Goal: Task Accomplishment & Management: Manage account settings

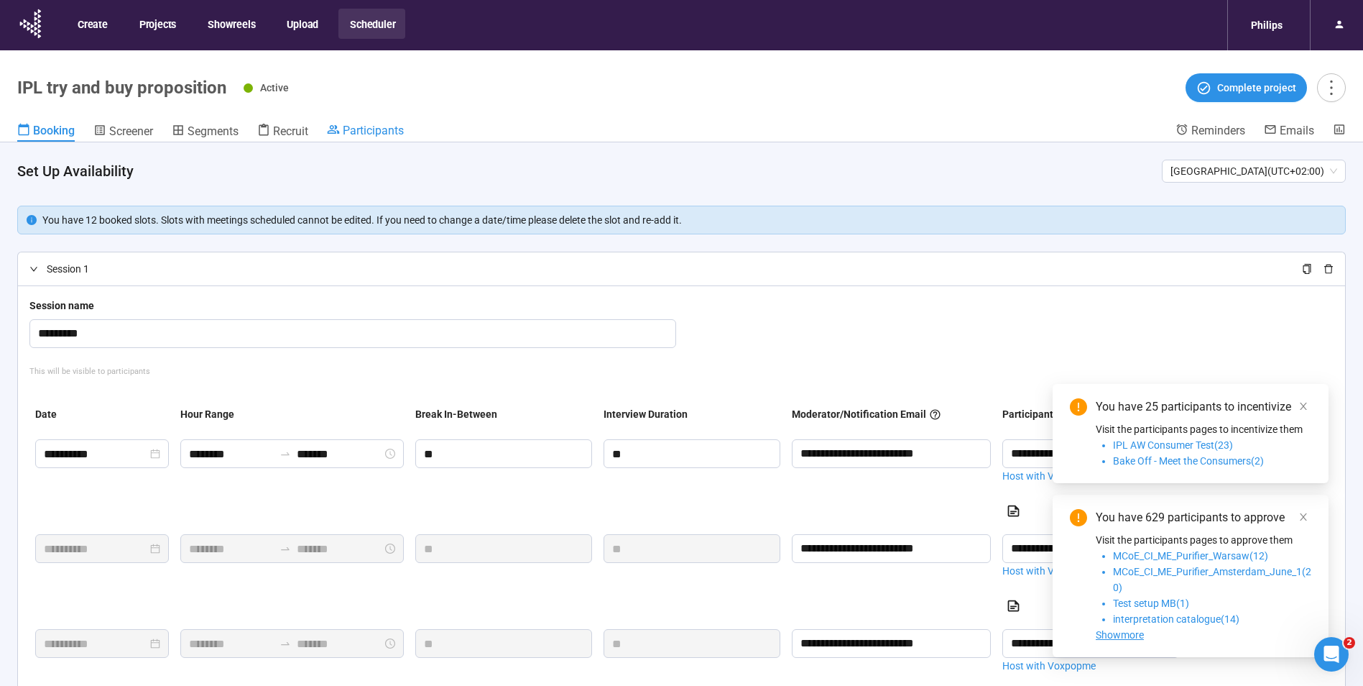
click at [359, 133] on span "Participants" at bounding box center [373, 131] width 61 height 14
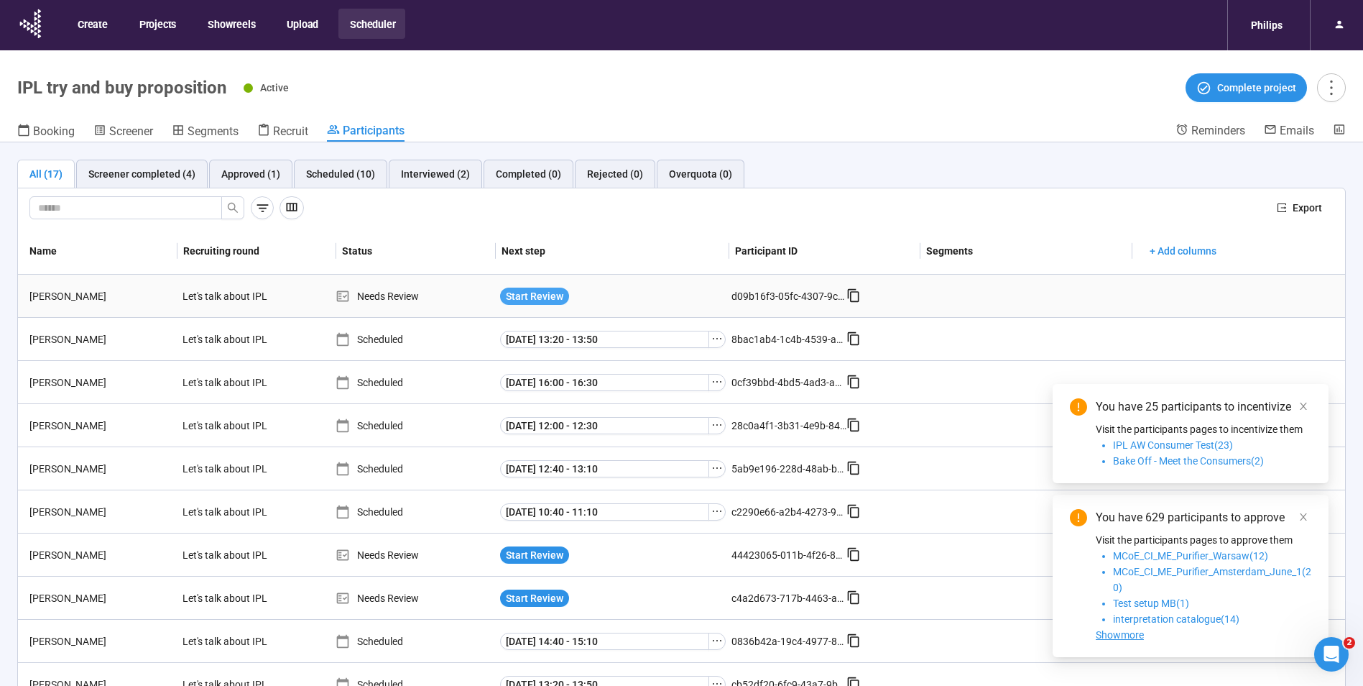
click at [517, 291] on span "Start Review" at bounding box center [534, 296] width 57 height 16
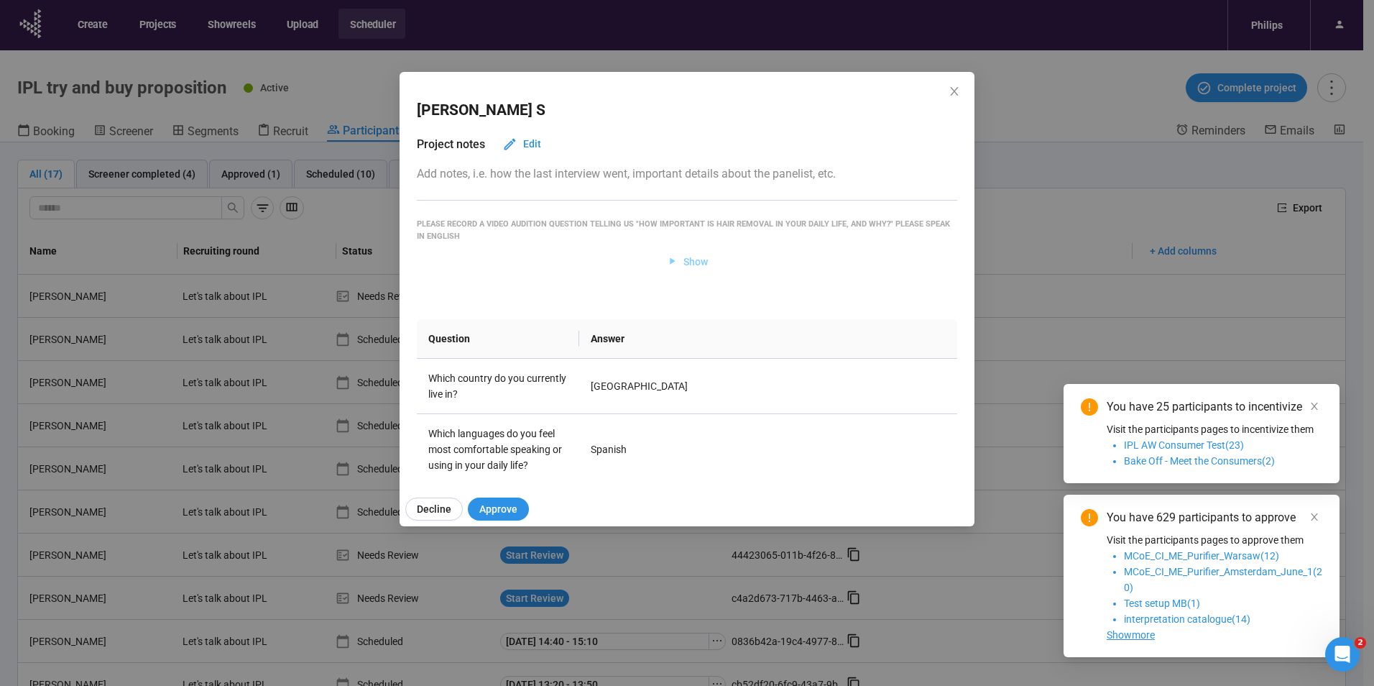
click at [695, 263] on span "Show" at bounding box center [695, 262] width 24 height 16
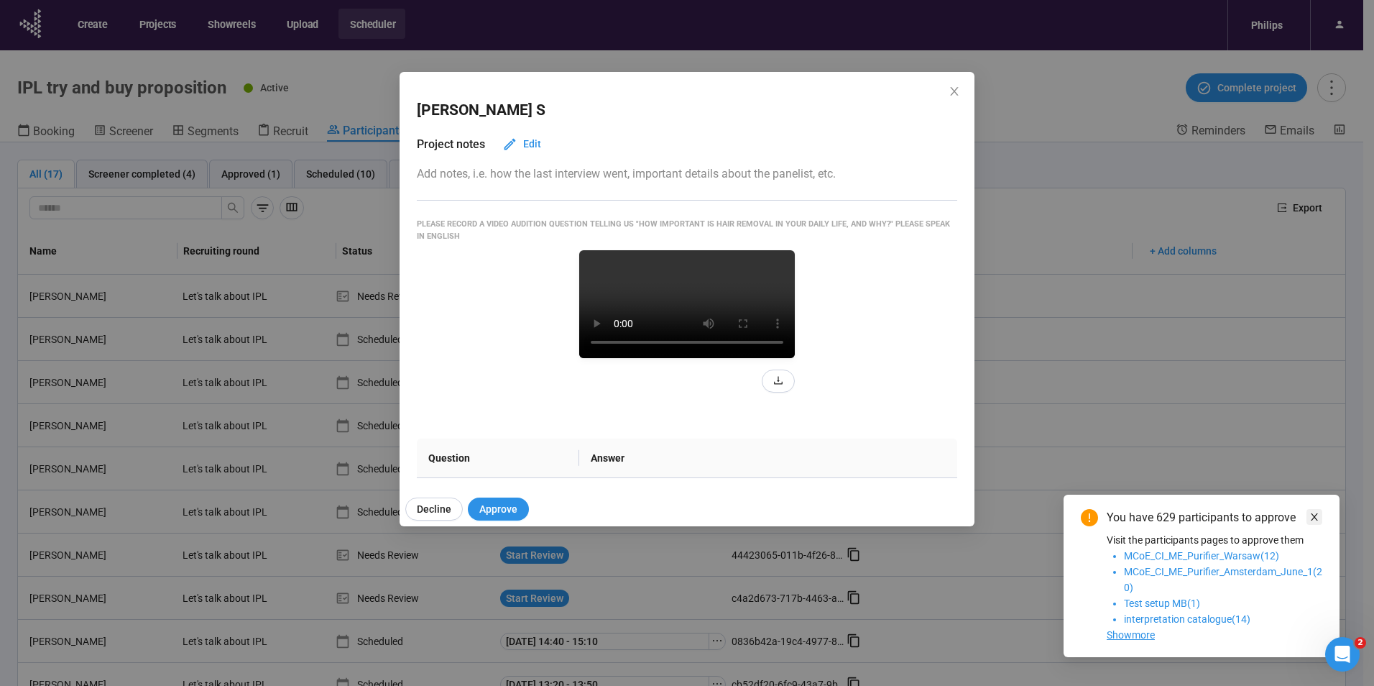
click at [1315, 521] on span at bounding box center [1314, 517] width 10 height 16
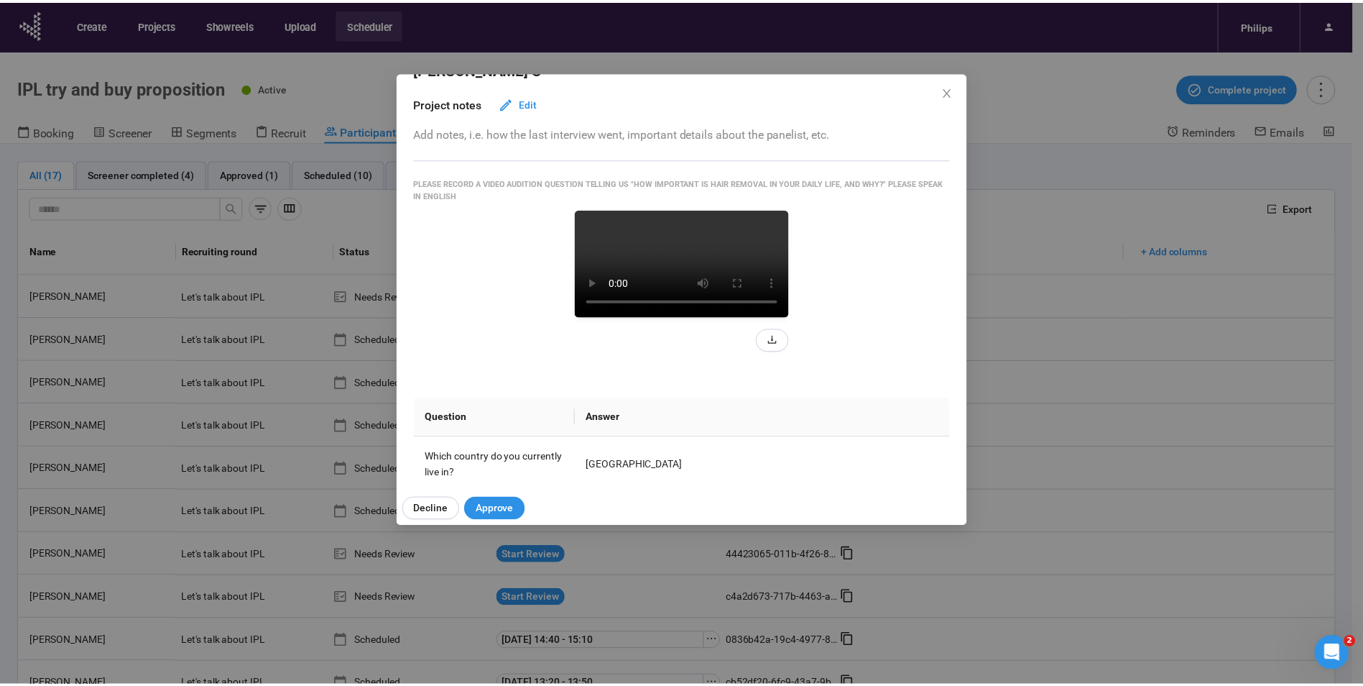
scroll to position [72, 0]
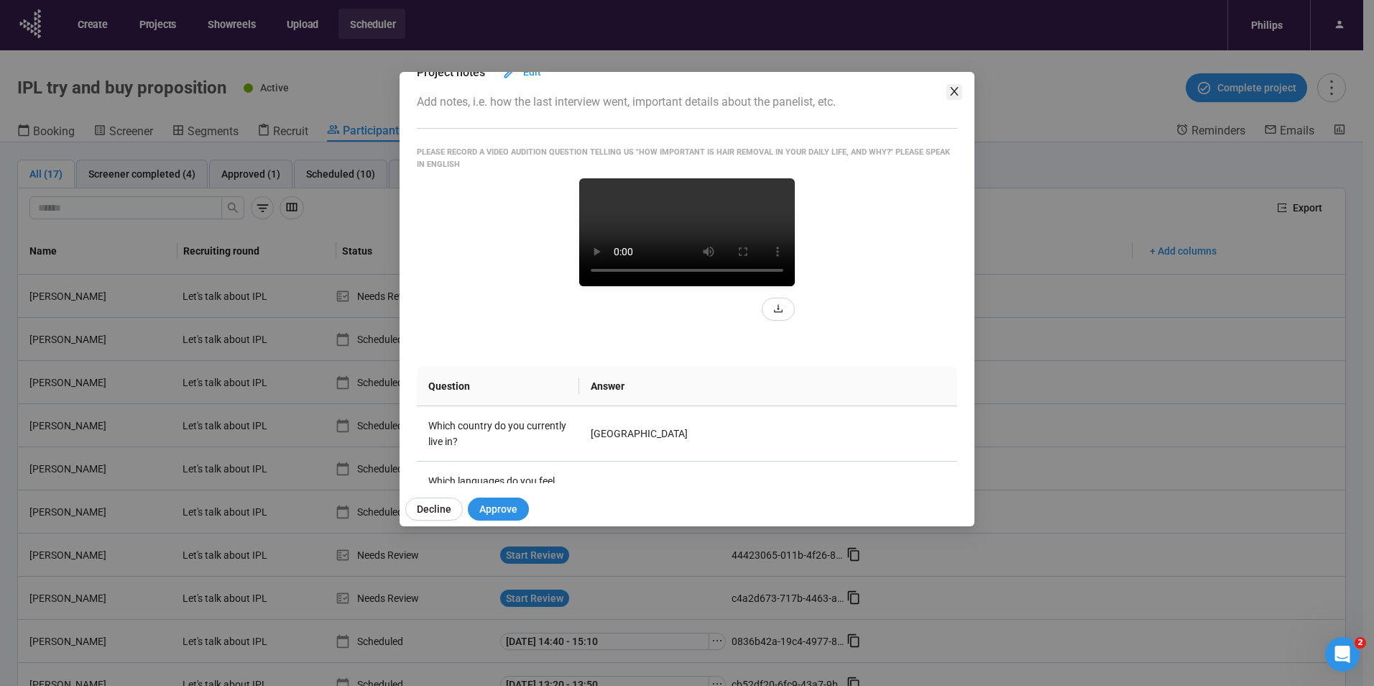
click at [954, 92] on icon "close" at bounding box center [954, 91] width 8 height 9
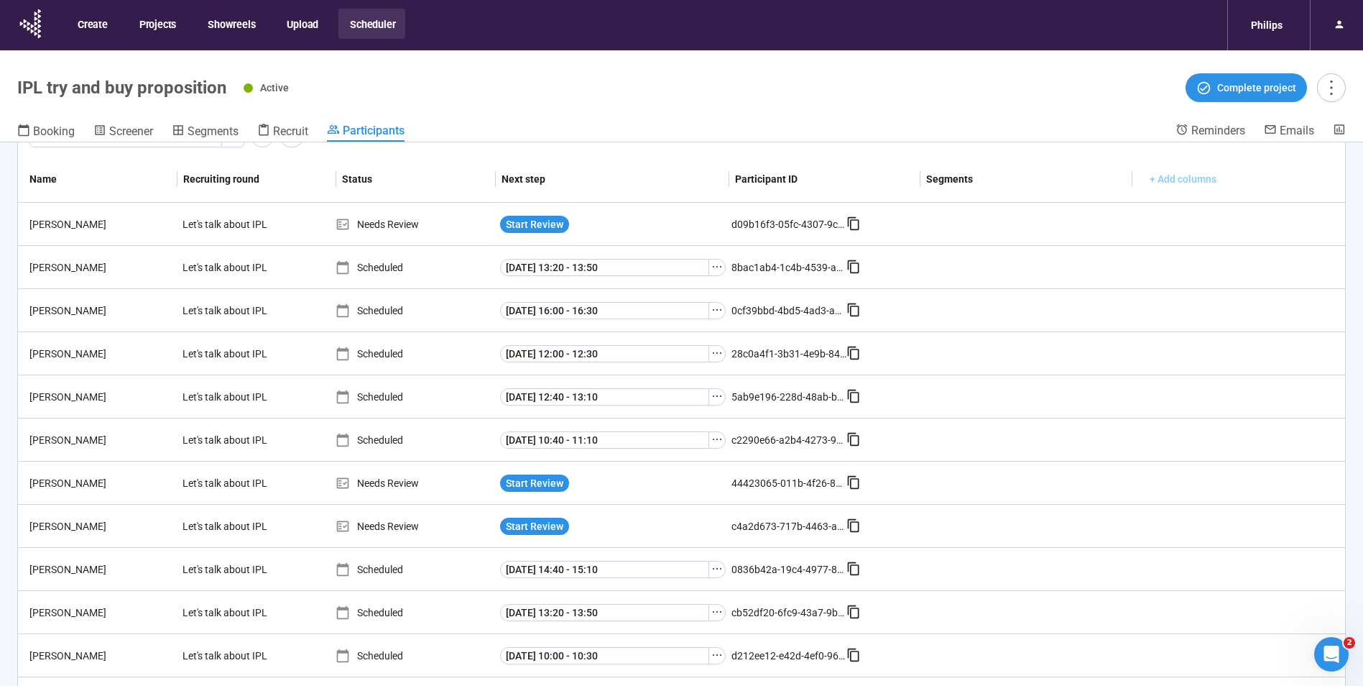
click at [1191, 181] on span "+ Add columns" at bounding box center [1183, 179] width 67 height 16
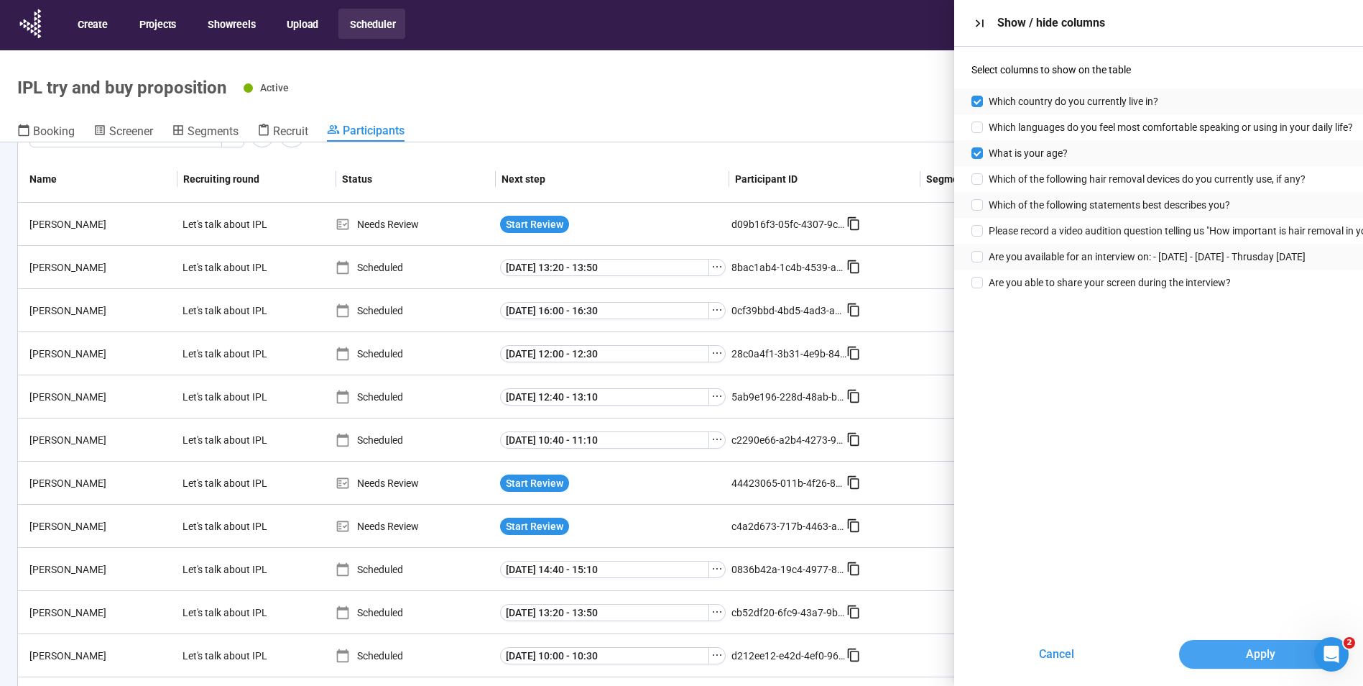
click at [1258, 653] on span "Apply" at bounding box center [1260, 654] width 29 height 18
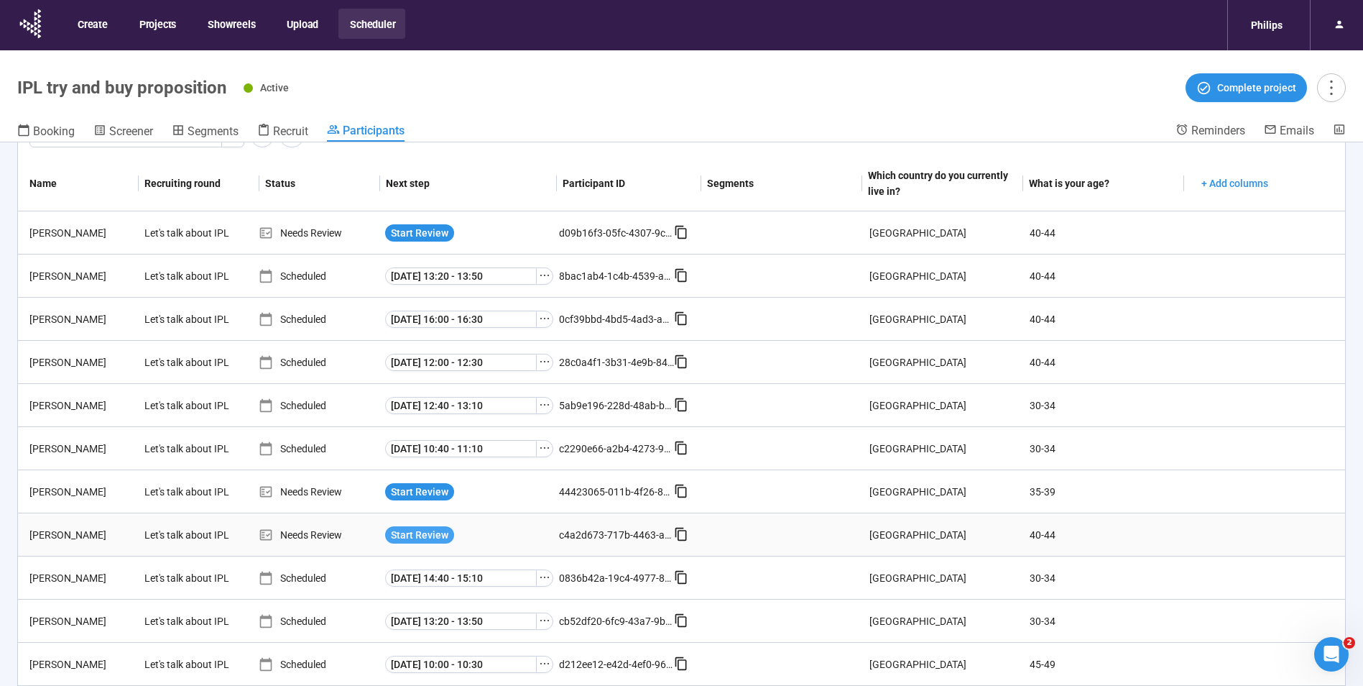
click at [420, 529] on span "Start Review" at bounding box center [419, 535] width 57 height 16
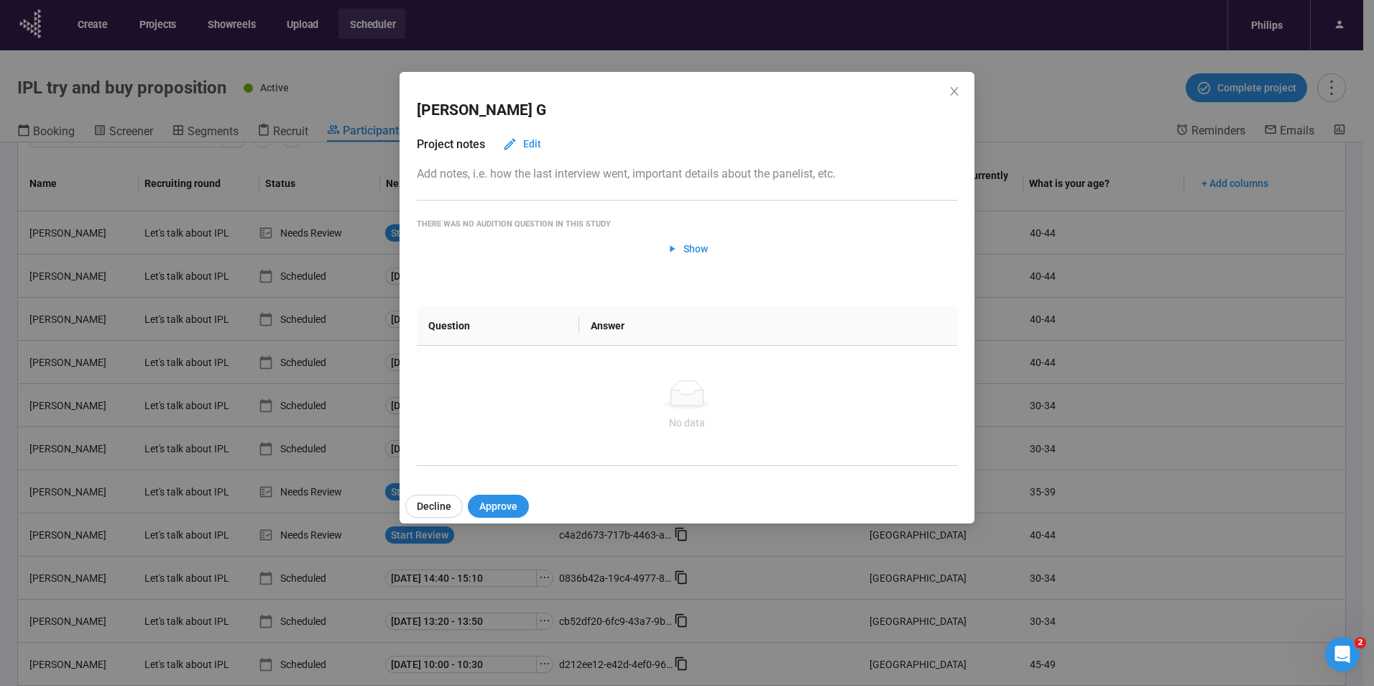
click at [699, 249] on div "[PERSON_NAME] Project notes Edit Add notes, i.e. how the last interview went, i…" at bounding box center [687, 276] width 575 height 408
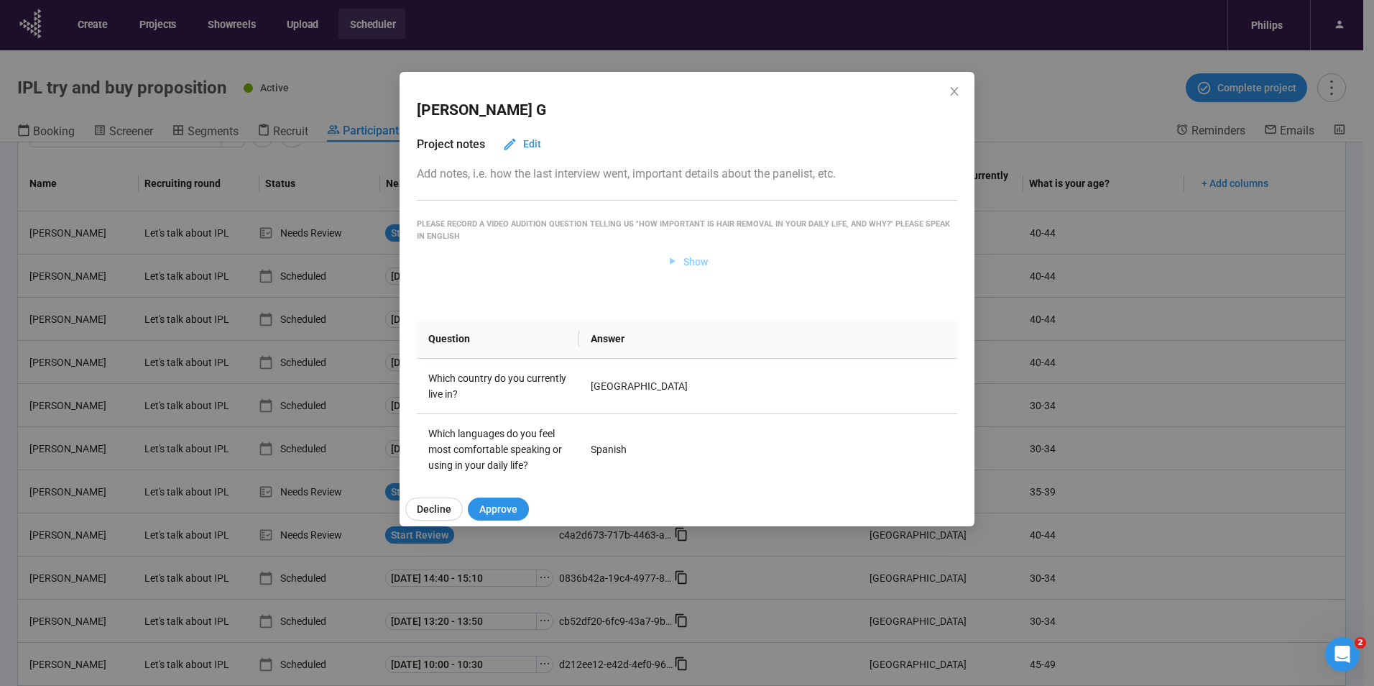
click at [691, 267] on span "Show" at bounding box center [695, 262] width 24 height 16
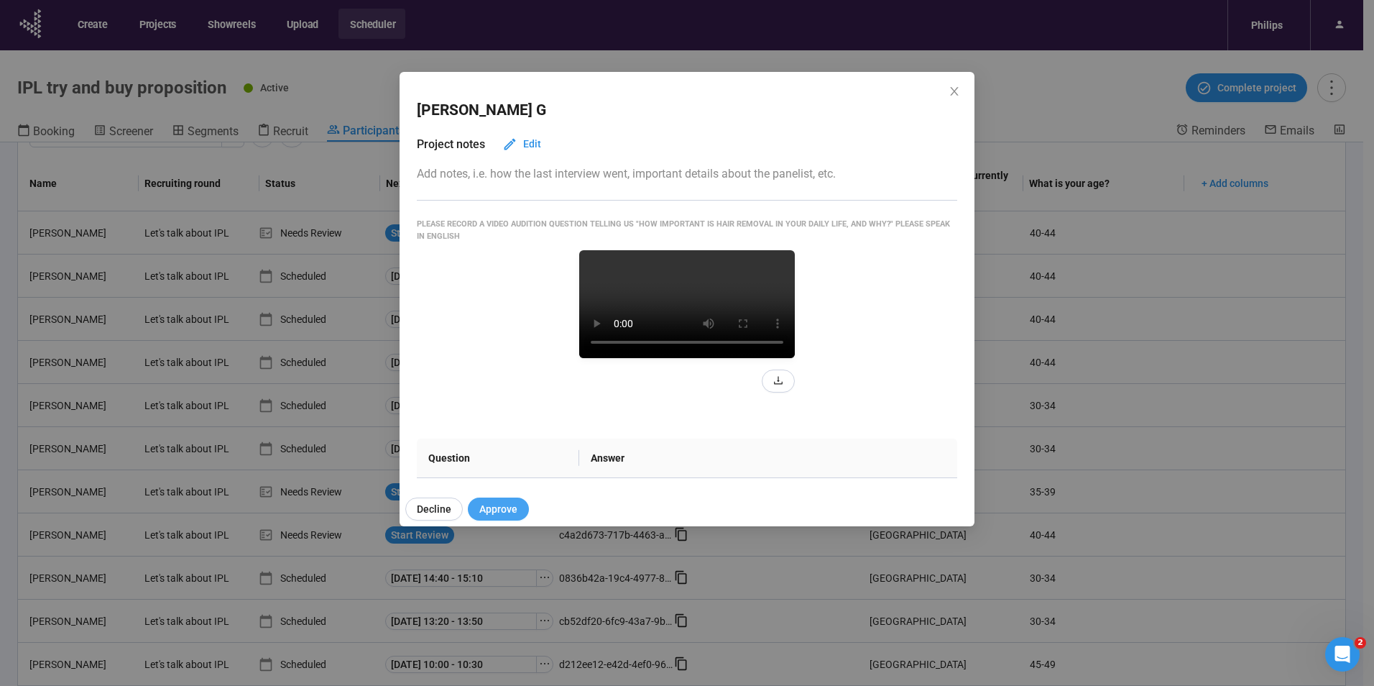
click at [479, 509] on span "Approve" at bounding box center [498, 509] width 38 height 16
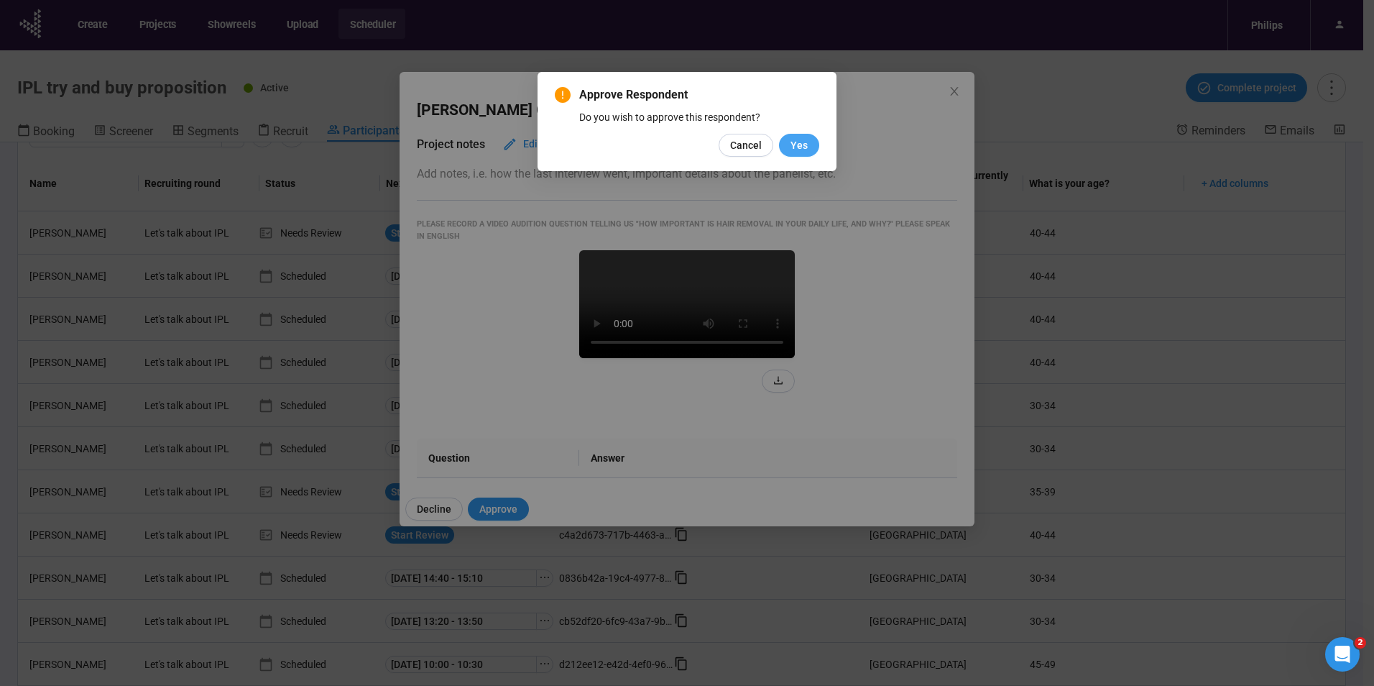
click at [796, 143] on span "Yes" at bounding box center [799, 145] width 17 height 16
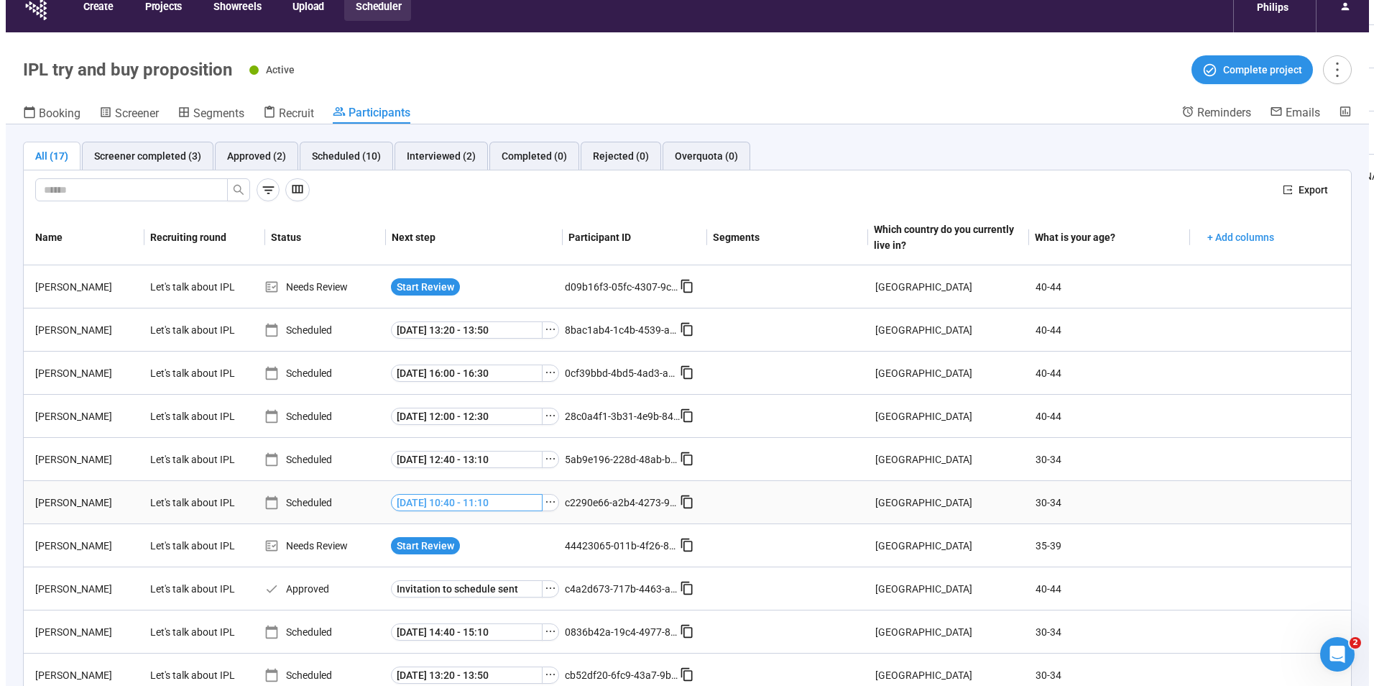
scroll to position [0, 0]
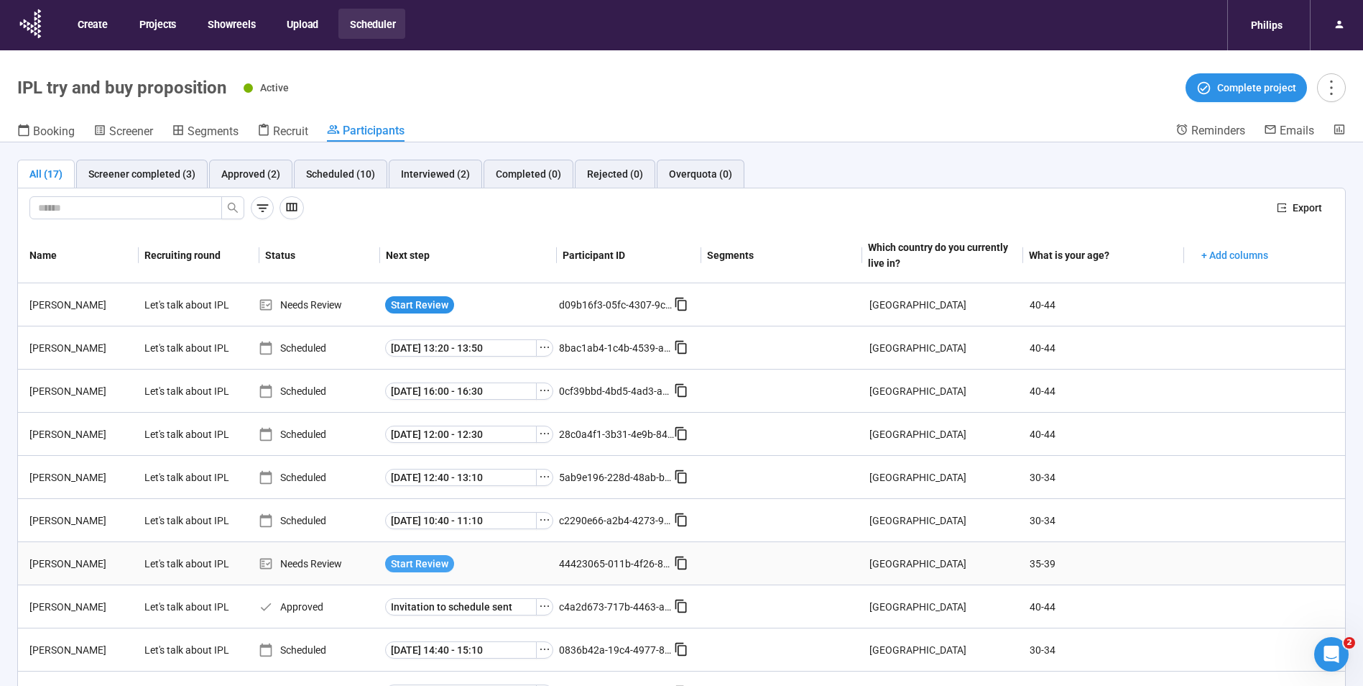
click at [428, 561] on span "Start Review" at bounding box center [419, 564] width 57 height 16
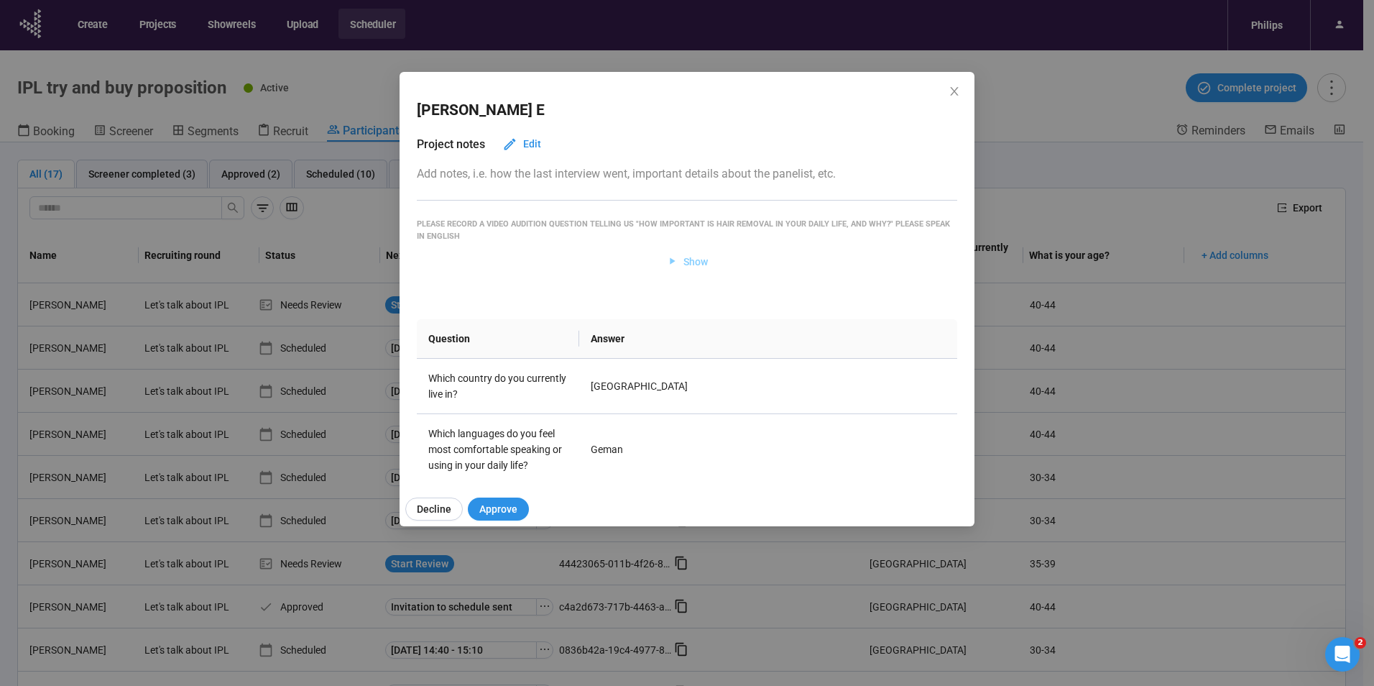
drag, startPoint x: 687, startPoint y: 251, endPoint x: 691, endPoint y: 257, distance: 7.8
click at [691, 254] on button "Show" at bounding box center [687, 261] width 65 height 23
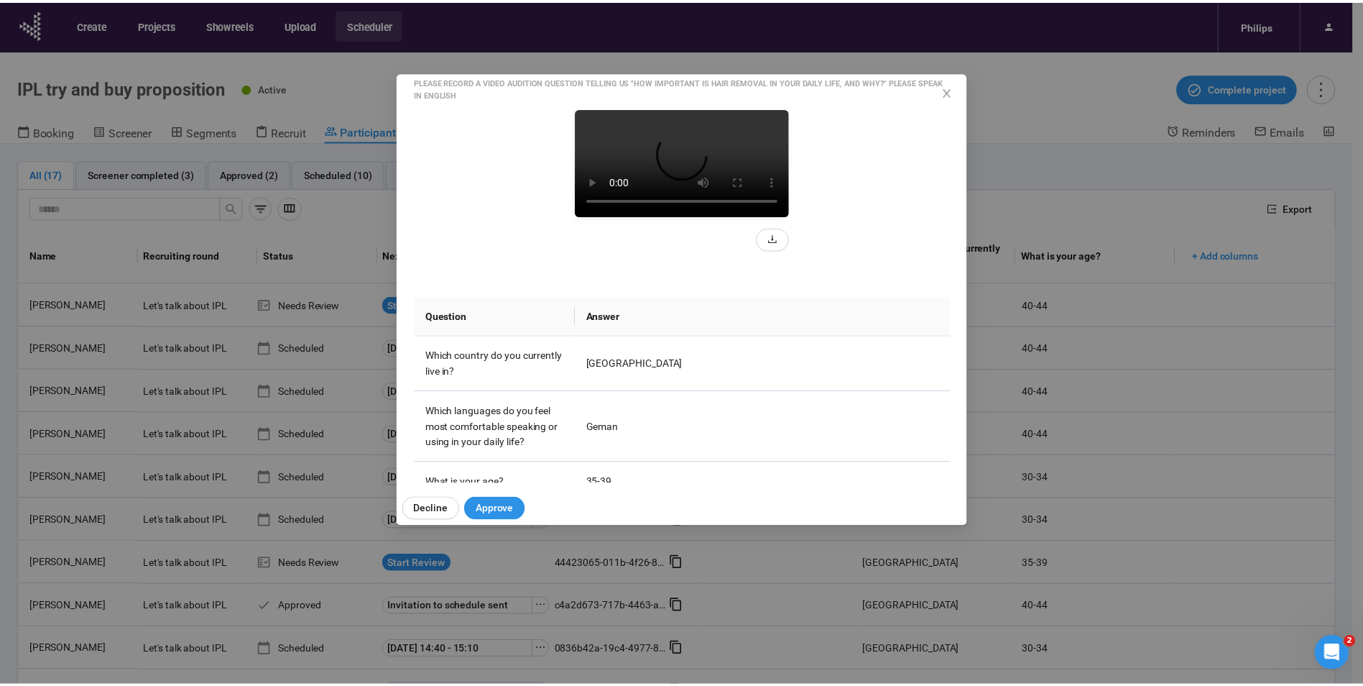
scroll to position [144, 0]
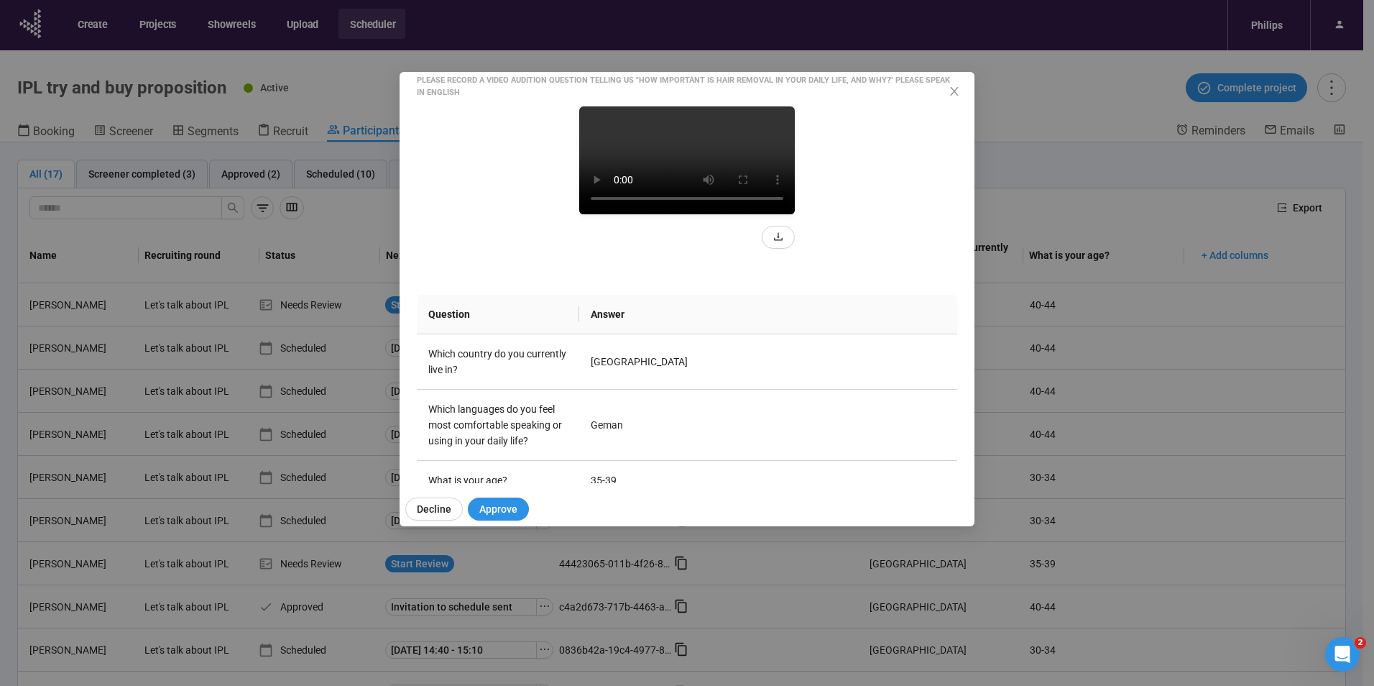
drag, startPoint x: 957, startPoint y: 97, endPoint x: 714, endPoint y: 371, distance: 365.5
click at [957, 96] on span "Close" at bounding box center [954, 92] width 16 height 16
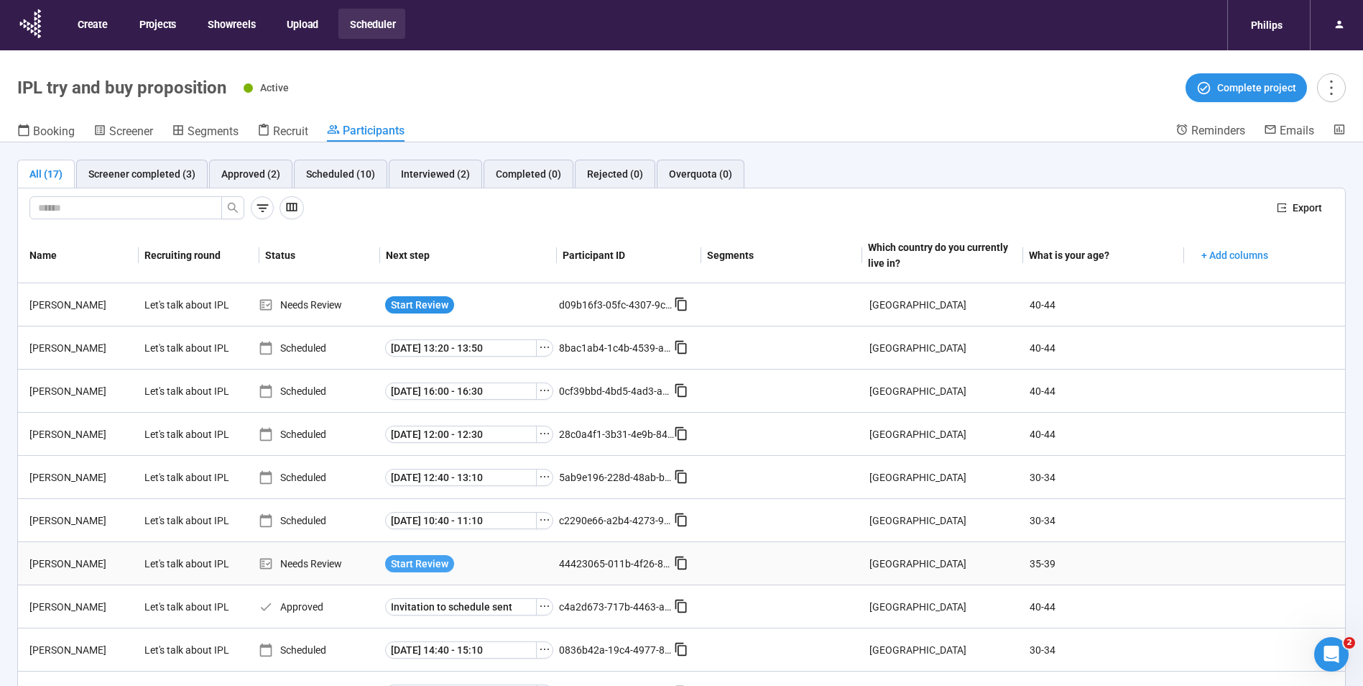
click at [421, 564] on span "Start Review" at bounding box center [419, 564] width 57 height 16
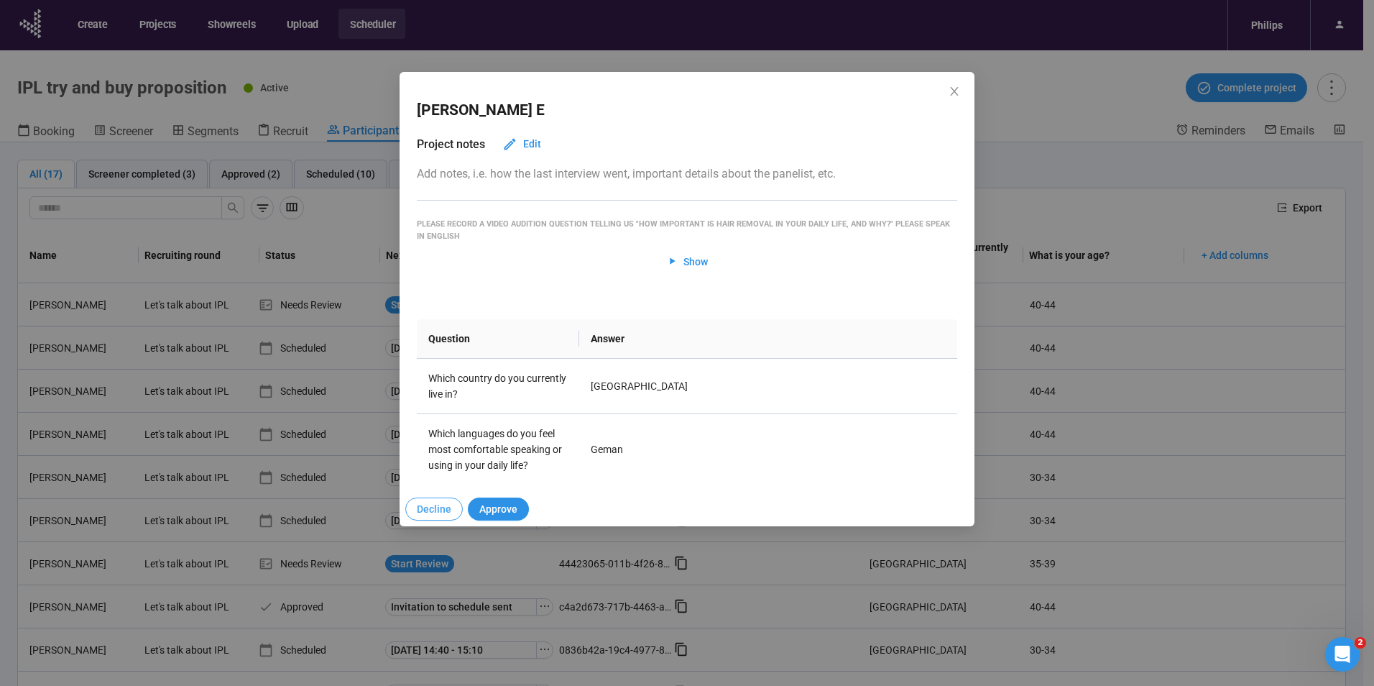
click at [435, 510] on span "Decline" at bounding box center [434, 509] width 34 height 16
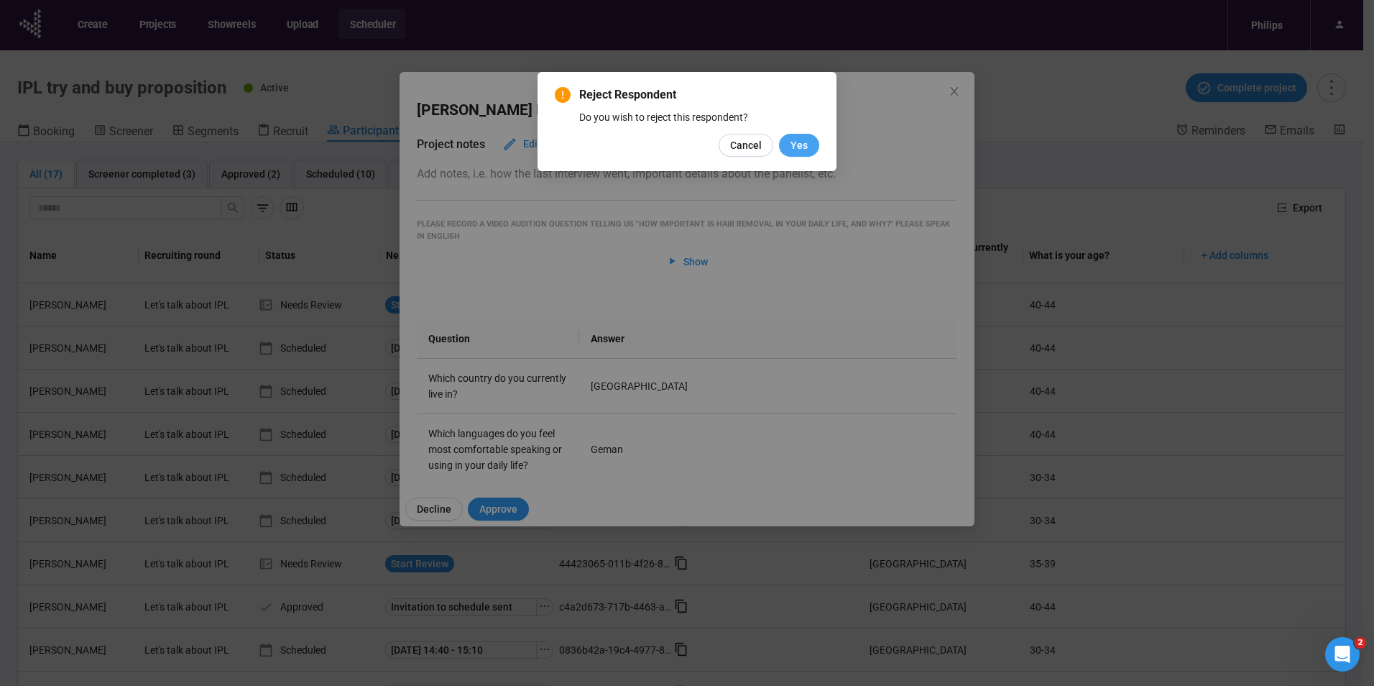
click at [795, 144] on span "Yes" at bounding box center [799, 145] width 17 height 16
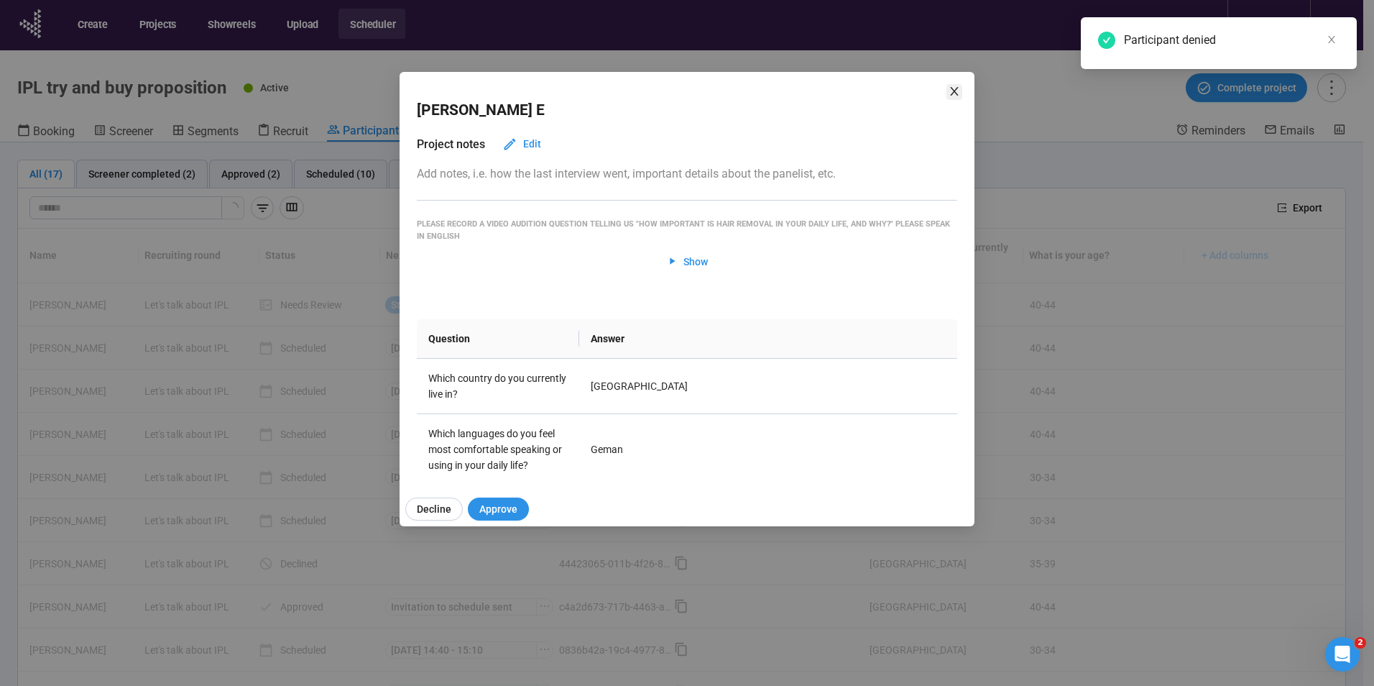
click at [951, 89] on icon "close" at bounding box center [954, 91] width 11 height 11
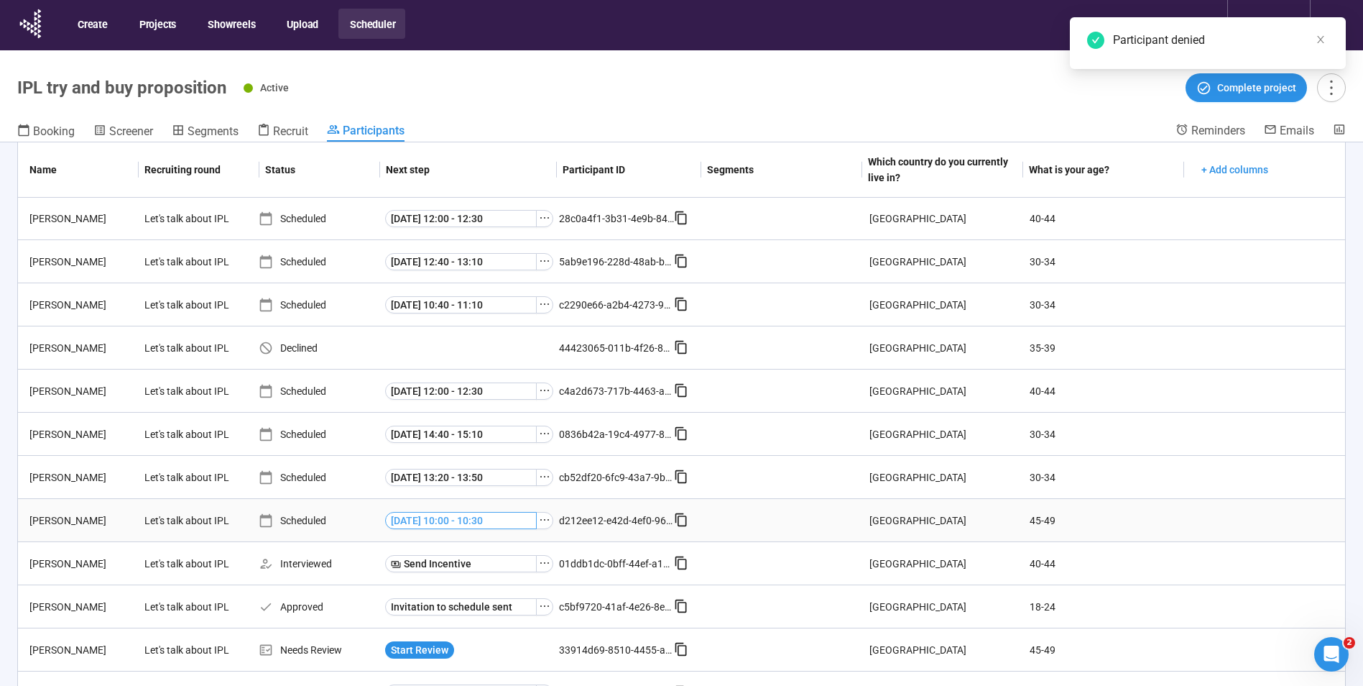
scroll to position [327, 0]
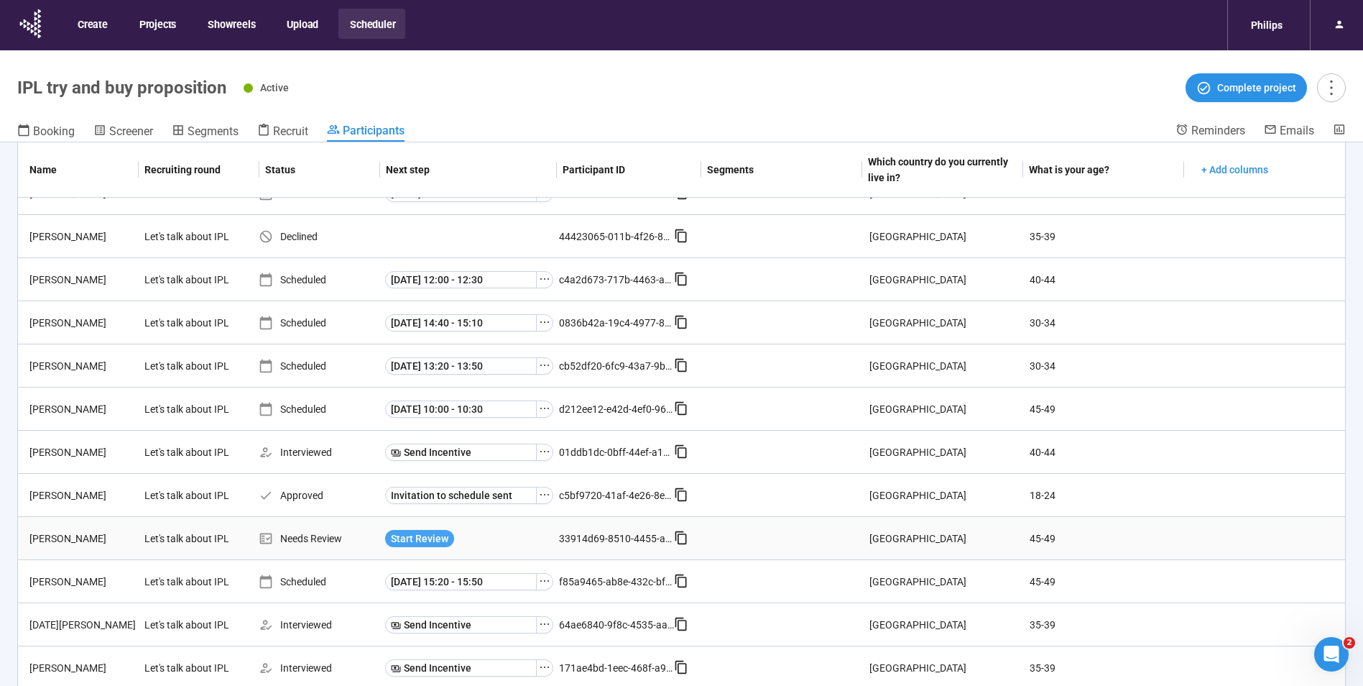
click at [427, 535] on span "Start Review" at bounding box center [419, 538] width 57 height 16
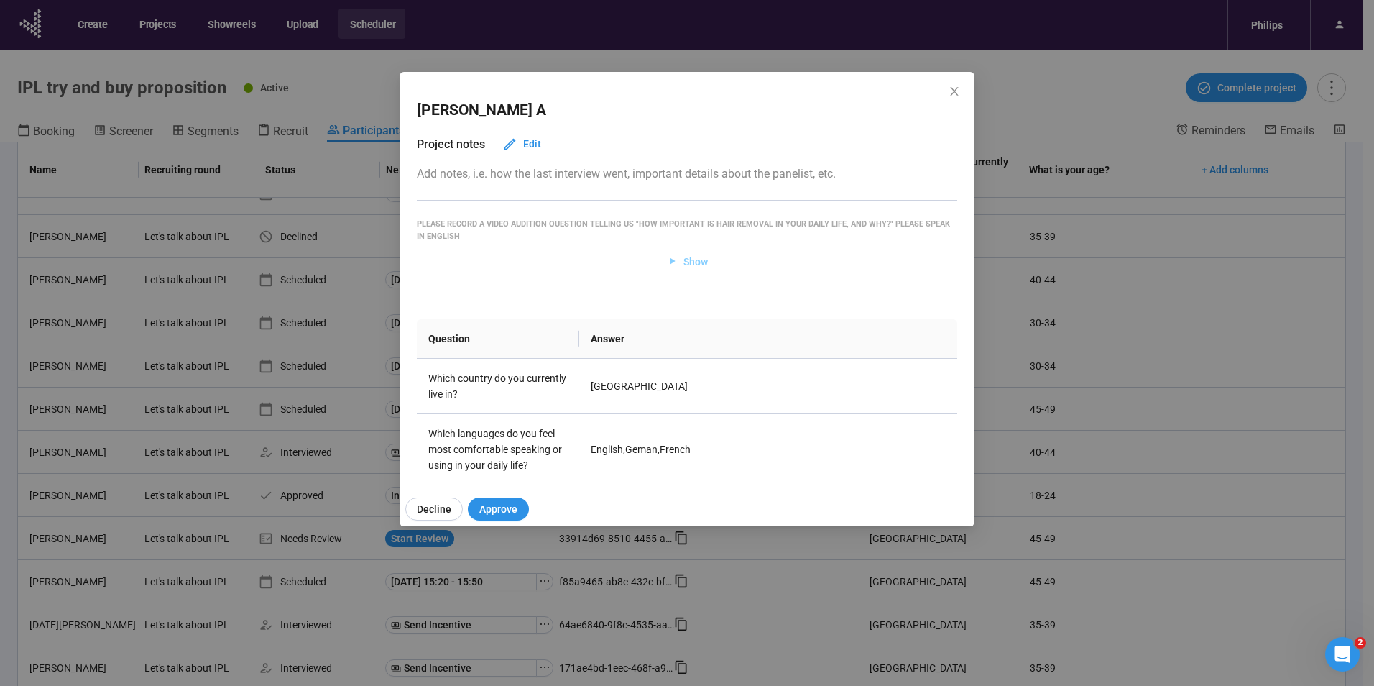
click at [691, 262] on span "Show" at bounding box center [695, 262] width 24 height 16
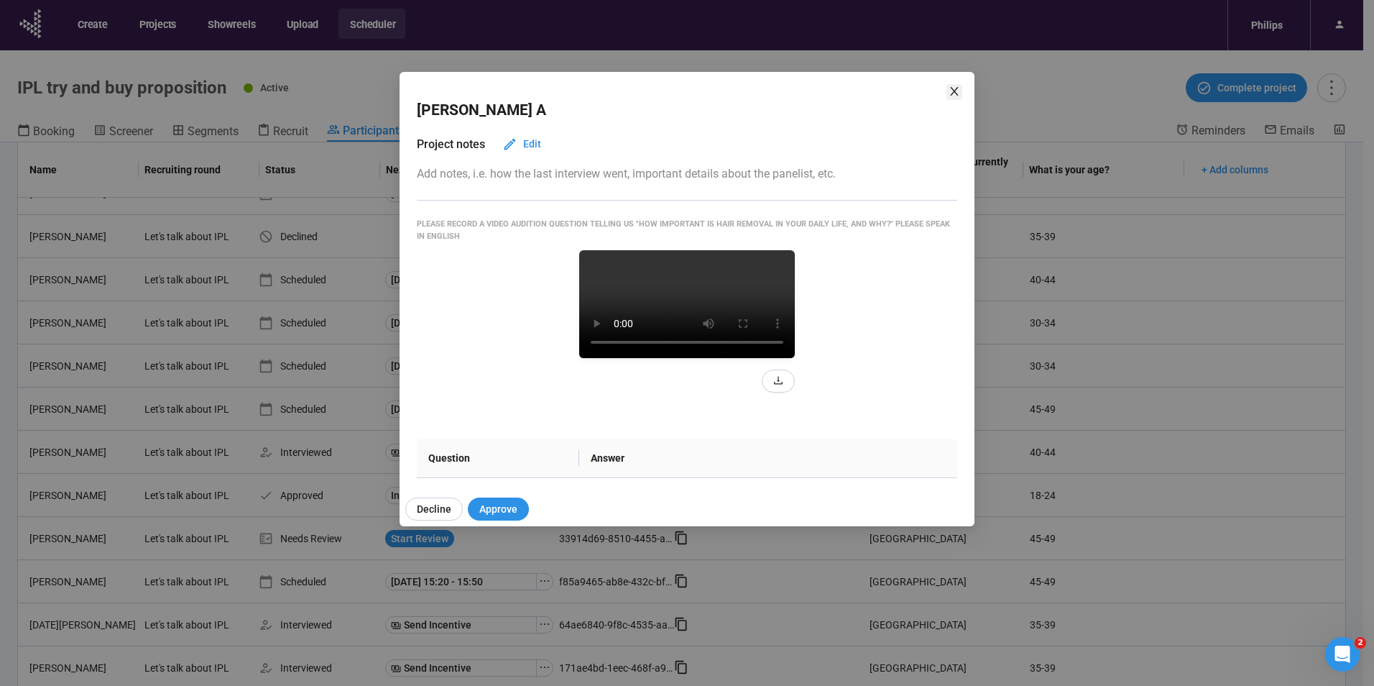
click at [952, 87] on icon "close" at bounding box center [954, 91] width 11 height 11
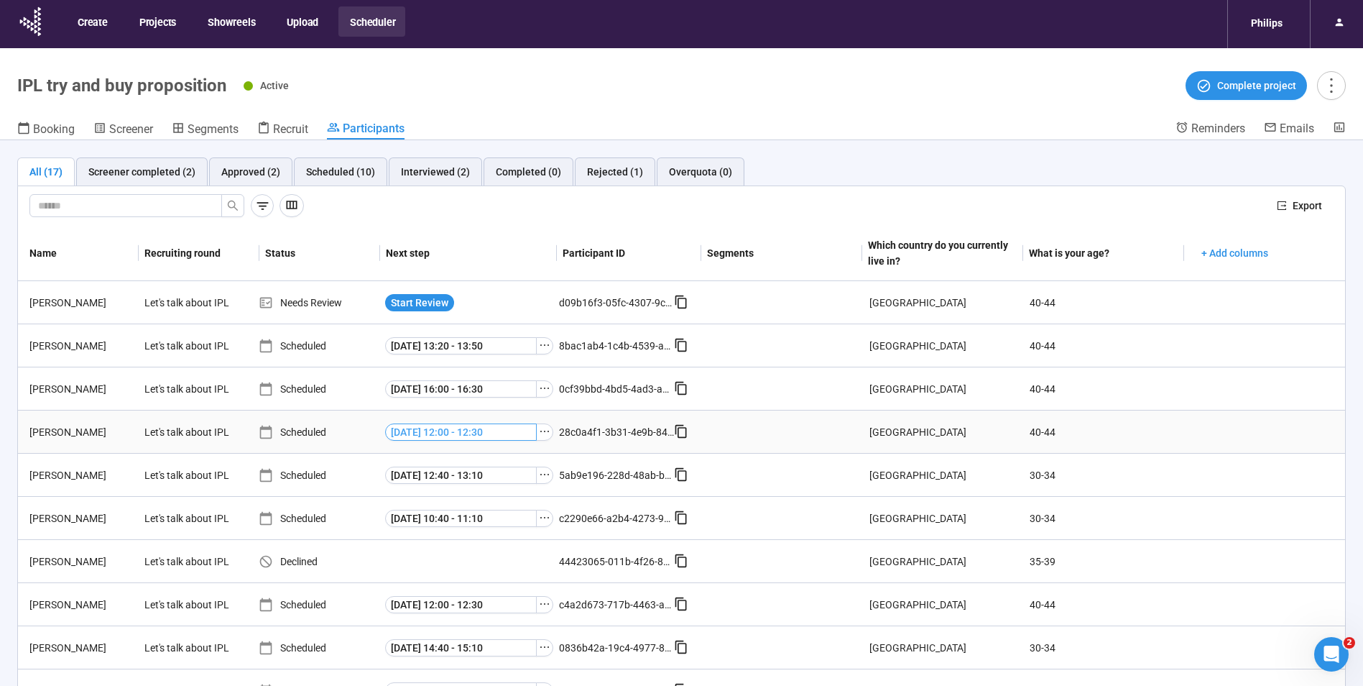
scroll to position [0, 0]
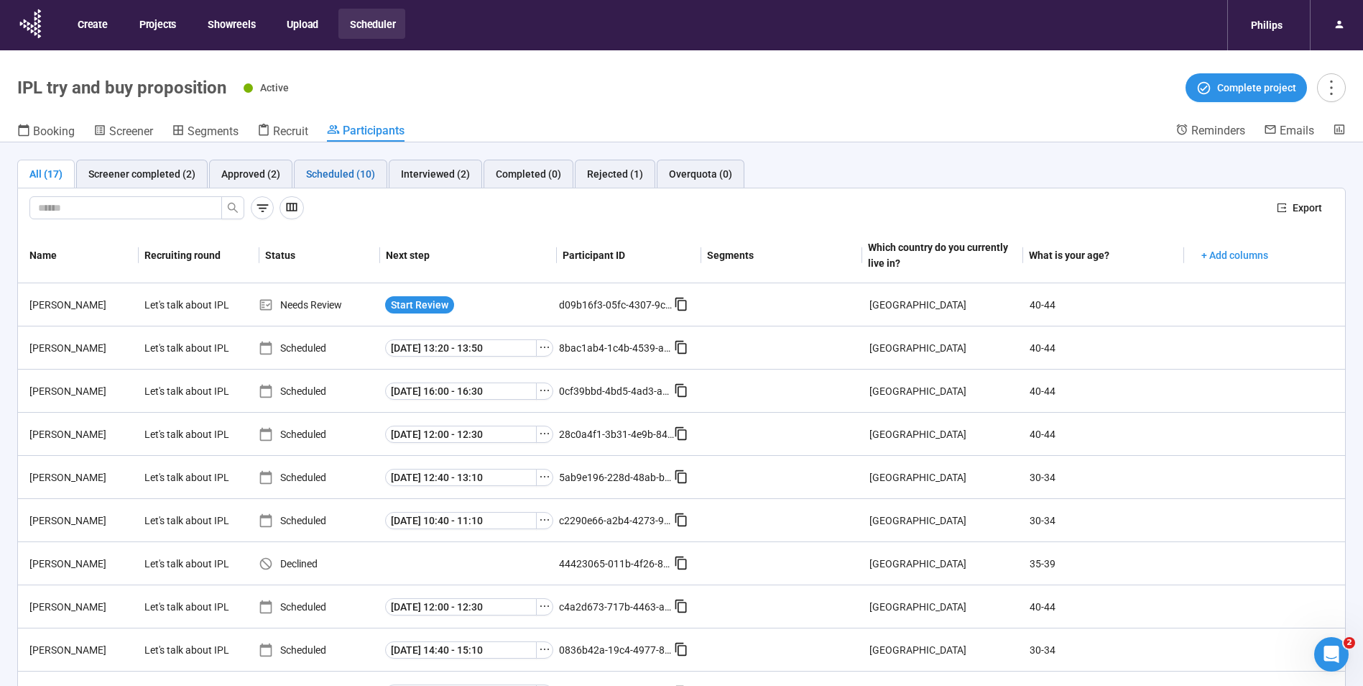
click at [351, 172] on div "Scheduled (10)" at bounding box center [340, 174] width 69 height 16
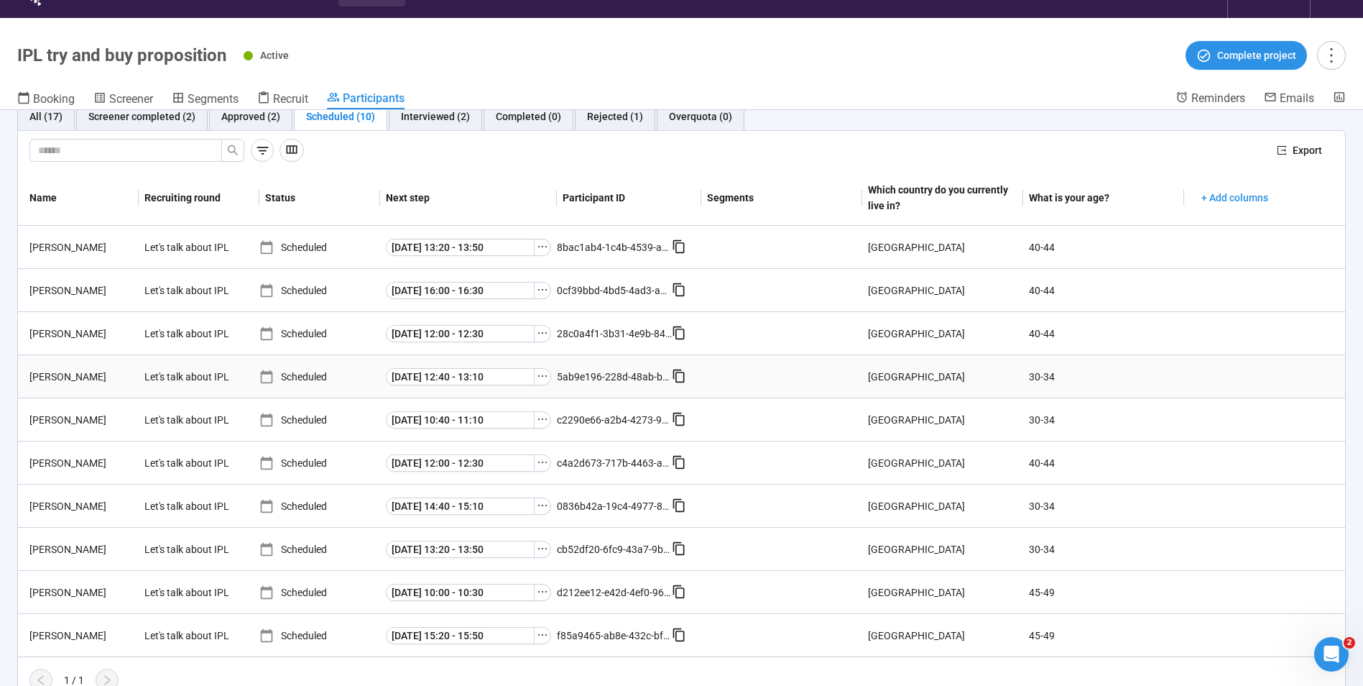
scroll to position [50, 0]
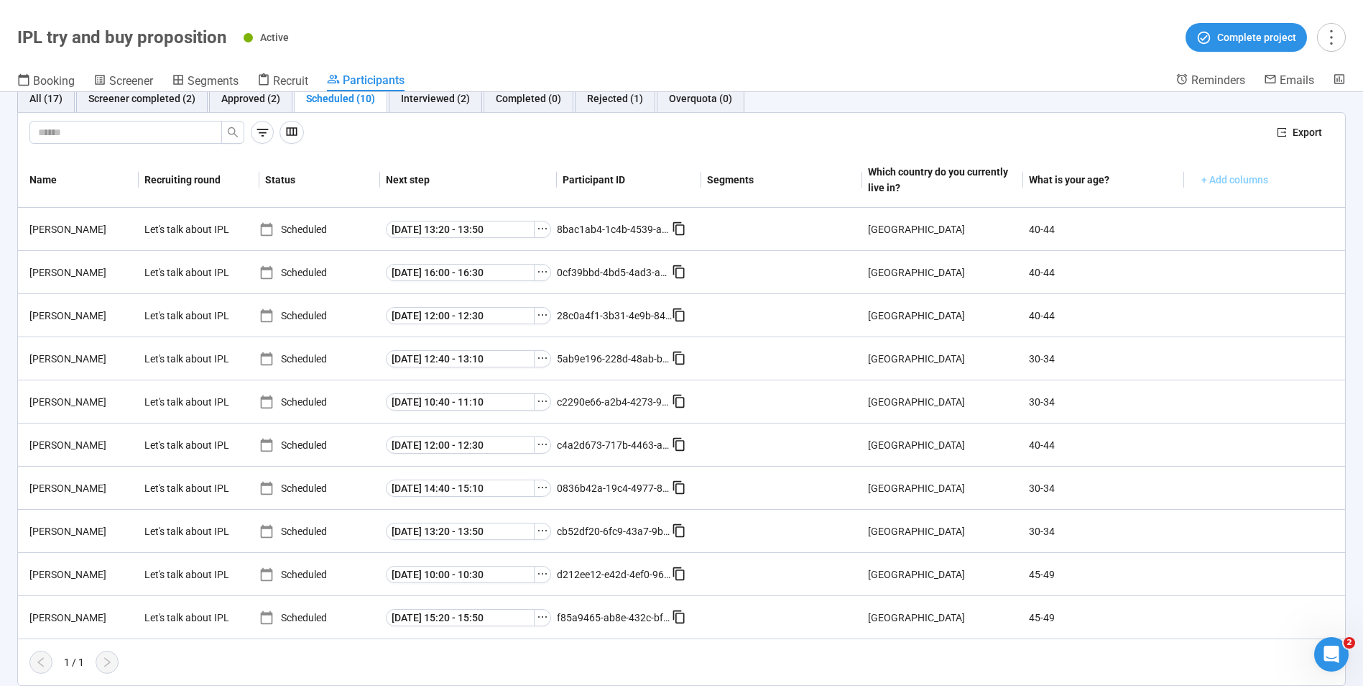
click at [1215, 184] on span "+ Add columns" at bounding box center [1235, 180] width 67 height 16
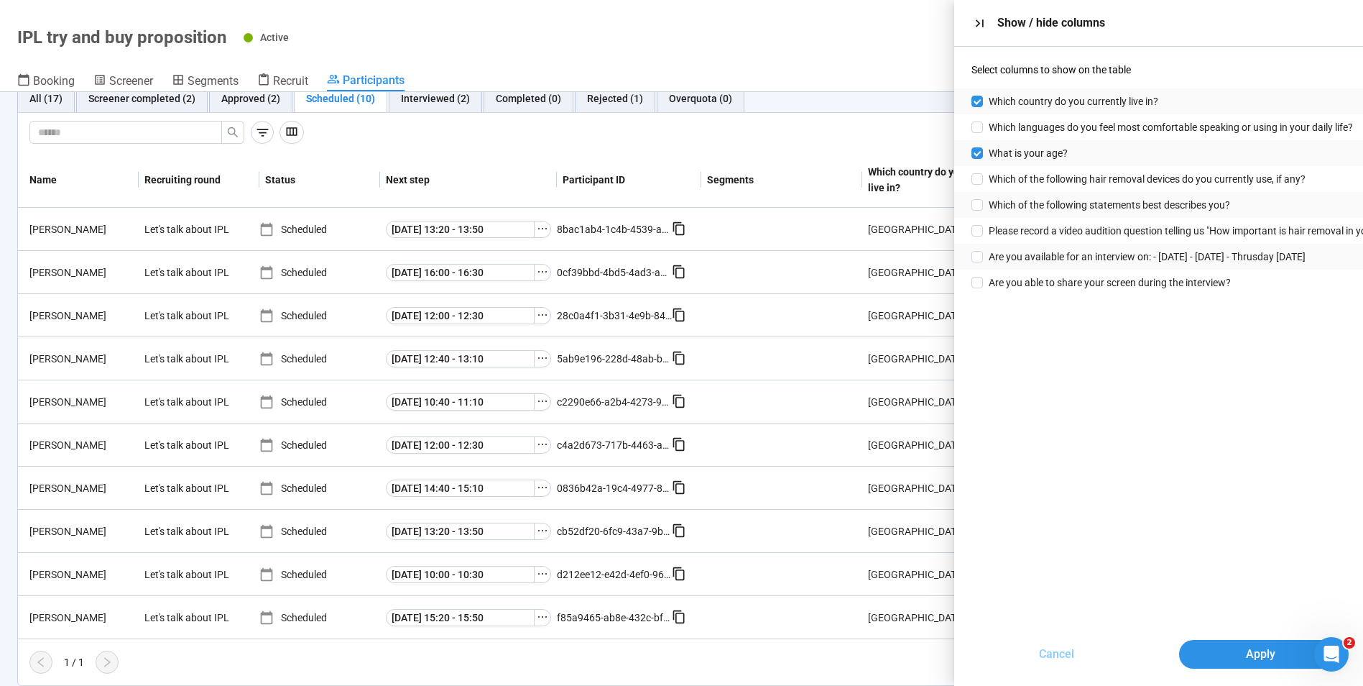
click at [1048, 656] on span "Cancel" at bounding box center [1056, 654] width 35 height 18
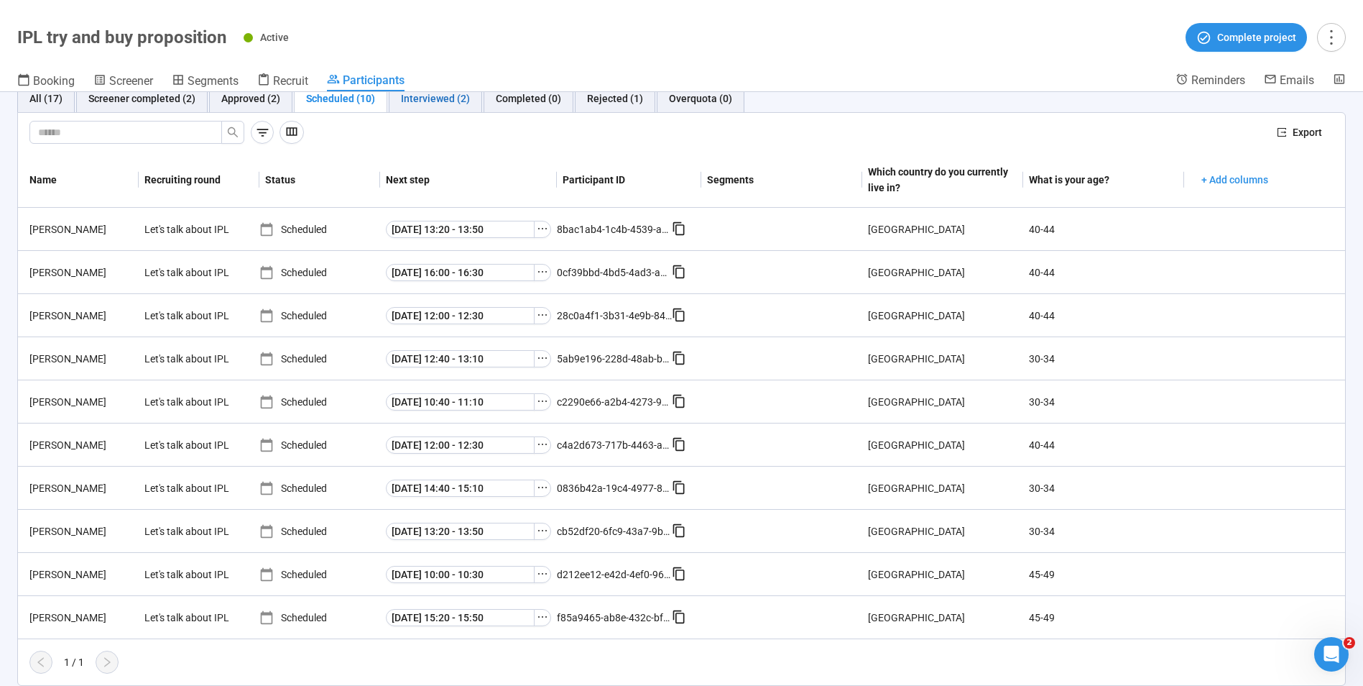
click at [423, 102] on div "Interviewed (2)" at bounding box center [435, 99] width 69 height 16
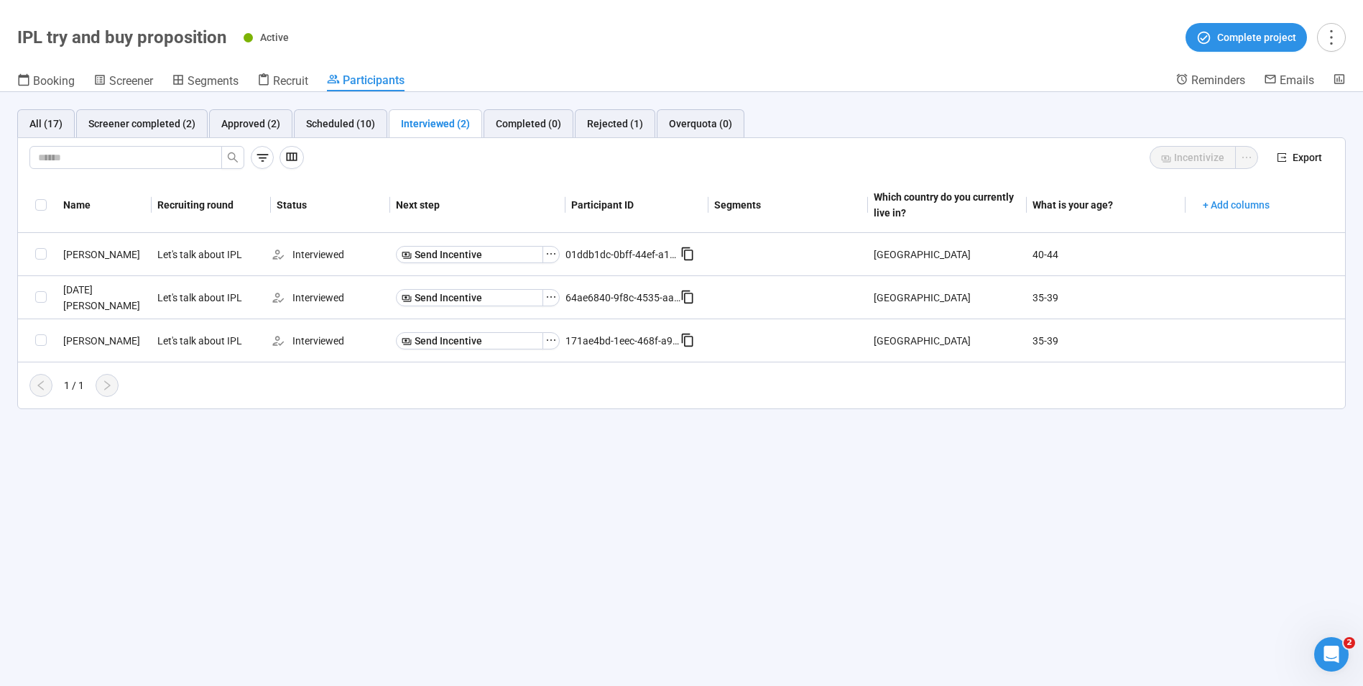
scroll to position [0, 0]
click at [239, 114] on div "Approved (2)" at bounding box center [250, 123] width 83 height 29
